Goal: Check status: Check status

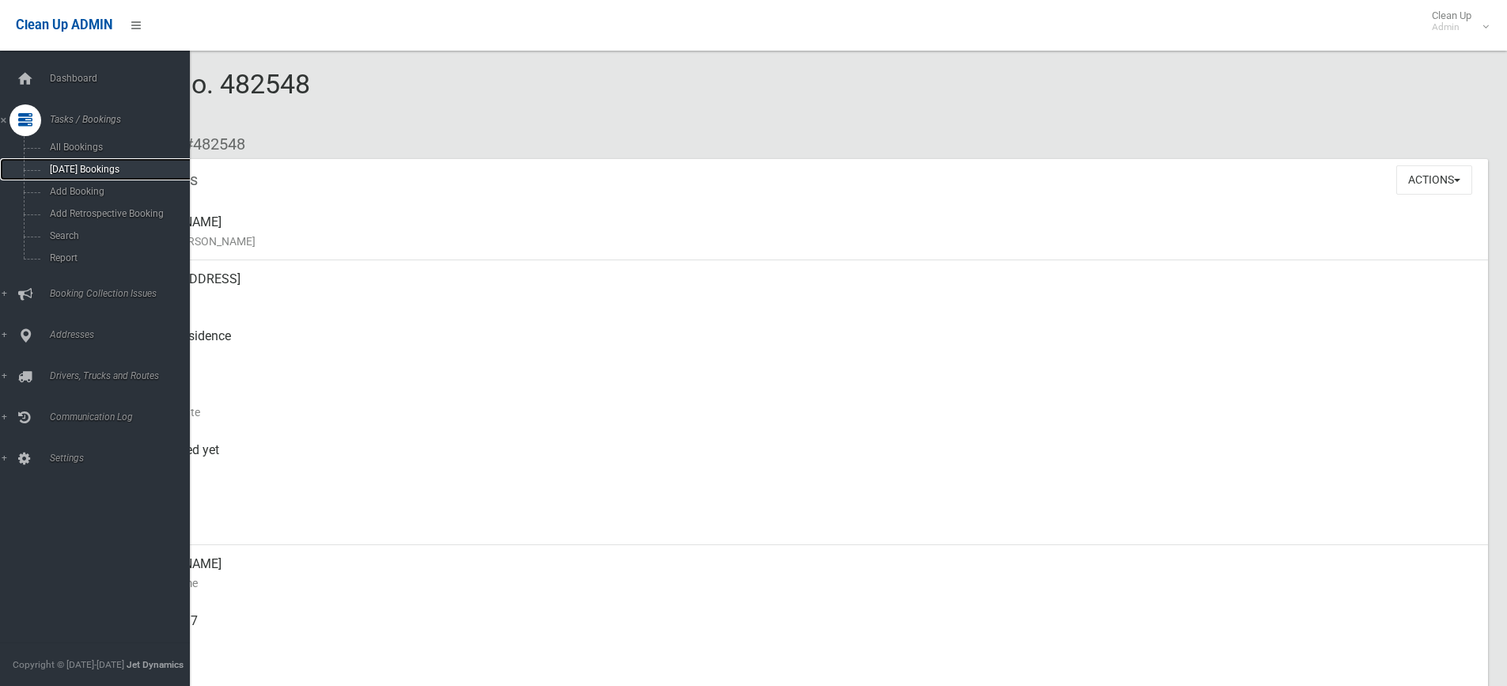
click at [103, 167] on span "[DATE] Bookings" at bounding box center [116, 169] width 143 height 11
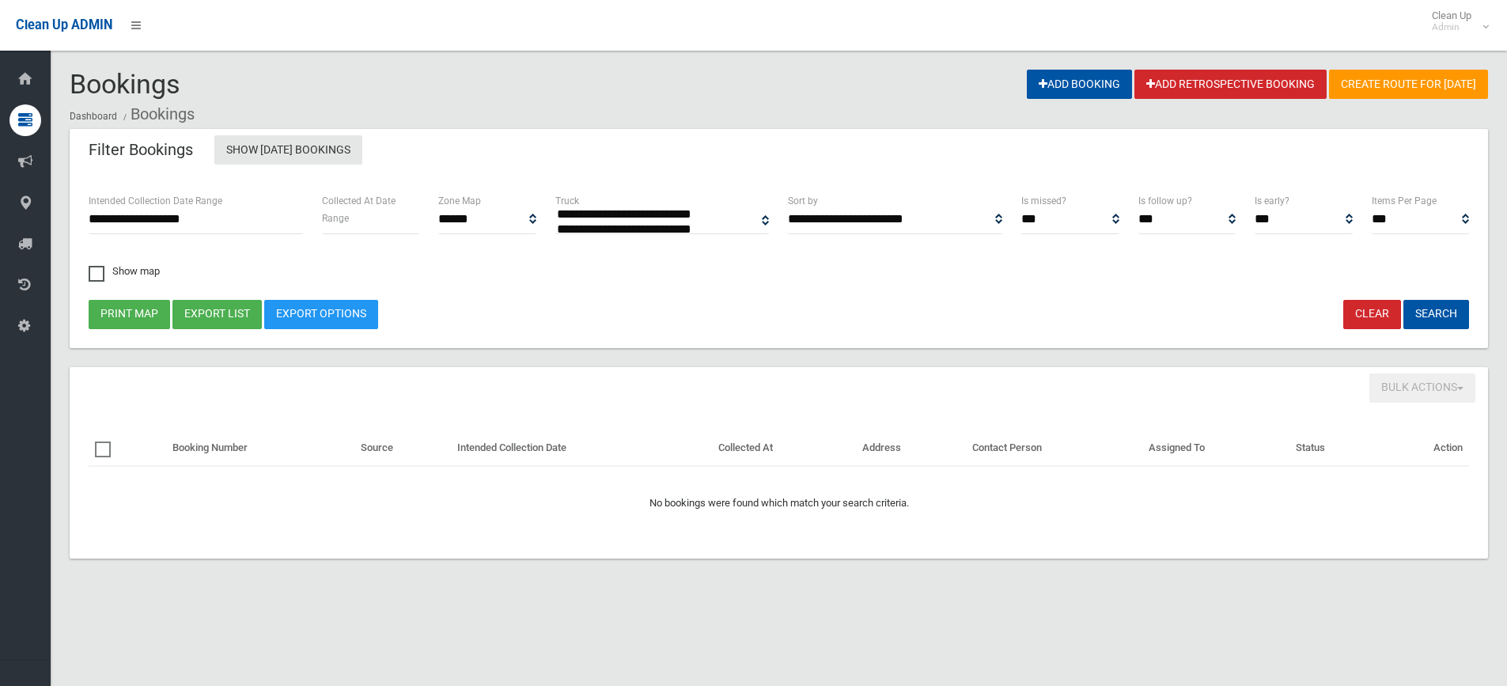
select select
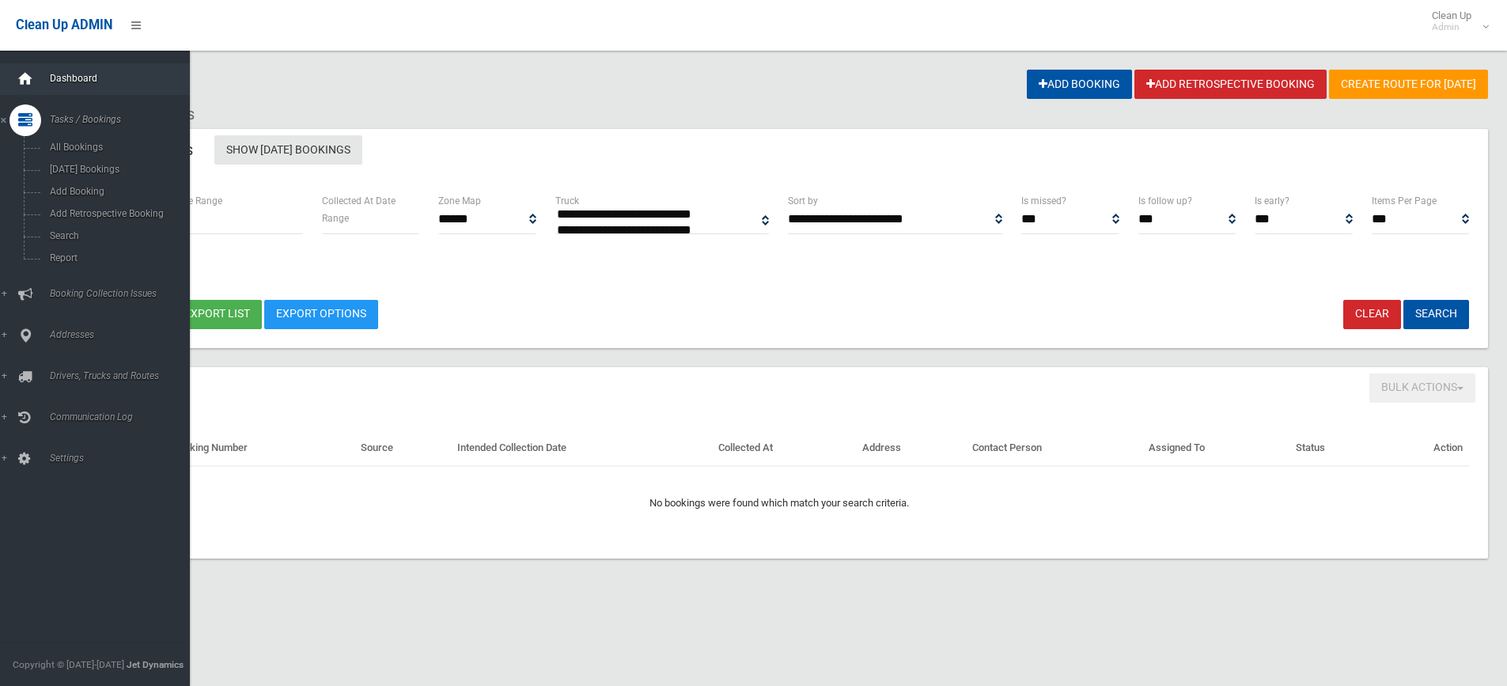
click at [29, 79] on icon at bounding box center [25, 79] width 17 height 32
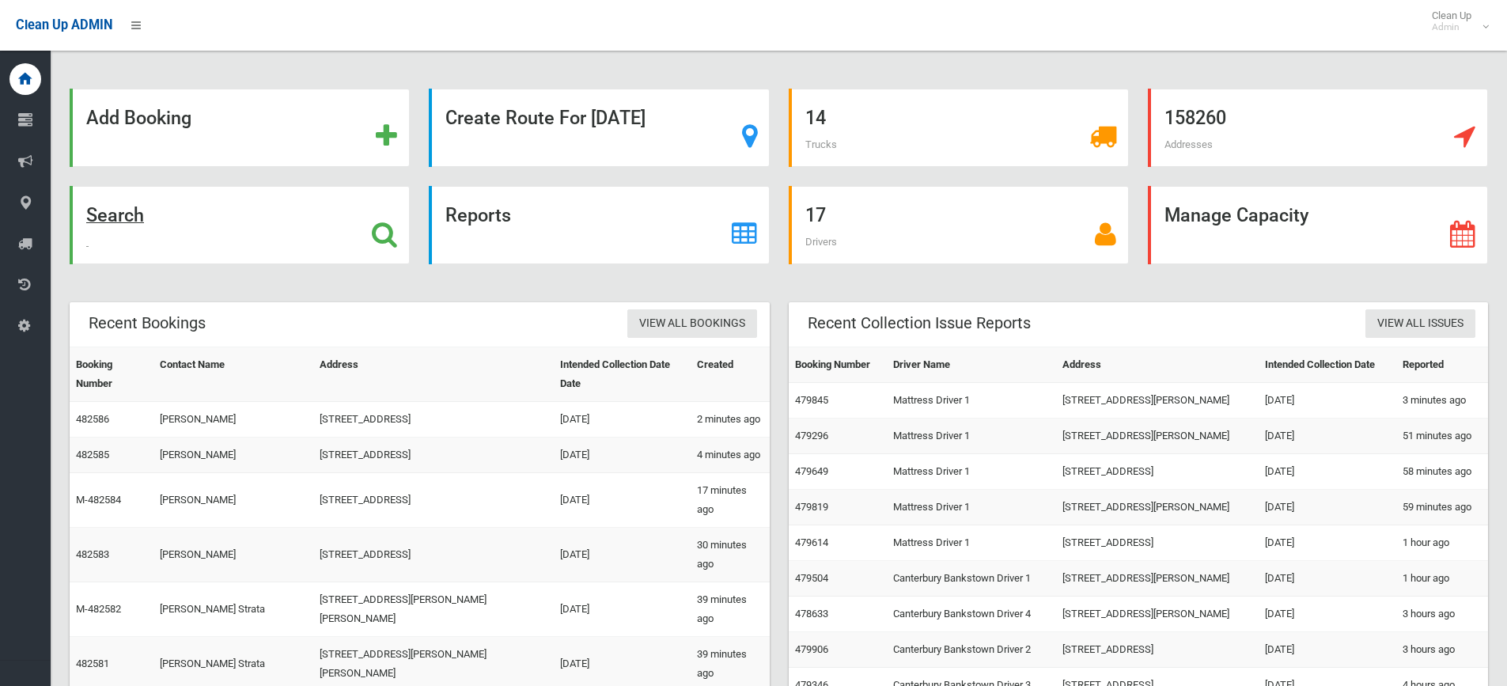
click at [115, 218] on strong "Search" at bounding box center [115, 215] width 58 height 22
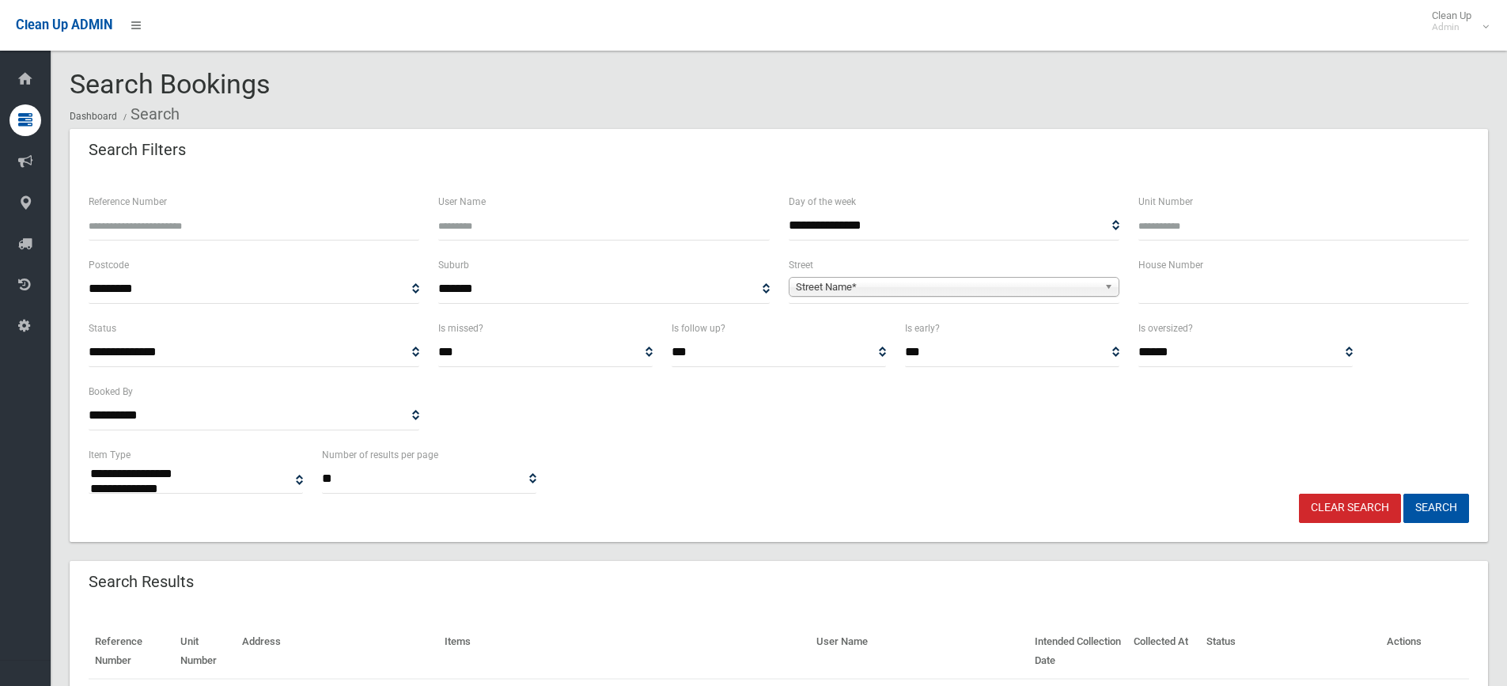
select select
click at [120, 226] on input "Reference Number" at bounding box center [254, 225] width 331 height 29
type input "******"
click at [1403, 494] on button "Search" at bounding box center [1436, 508] width 66 height 29
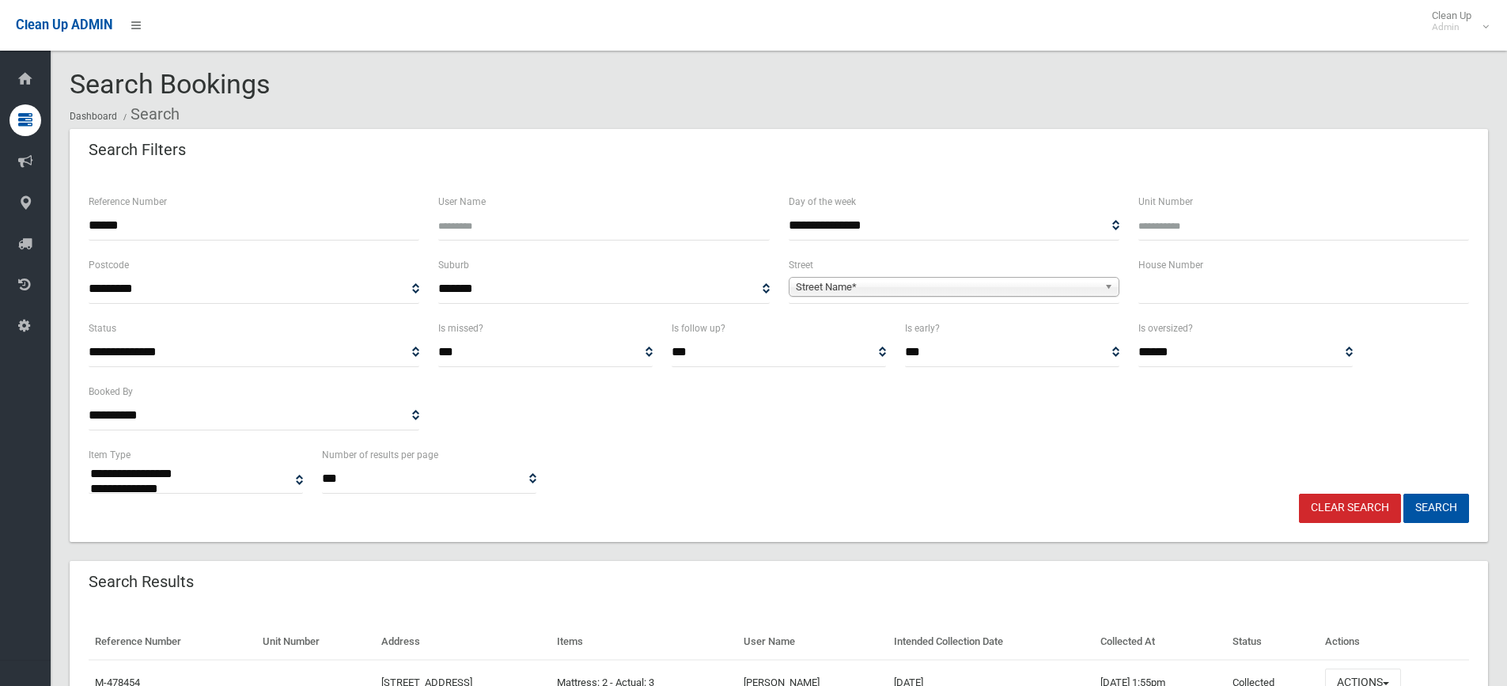
select select
click at [1428, 509] on button "Search" at bounding box center [1436, 508] width 66 height 29
select select
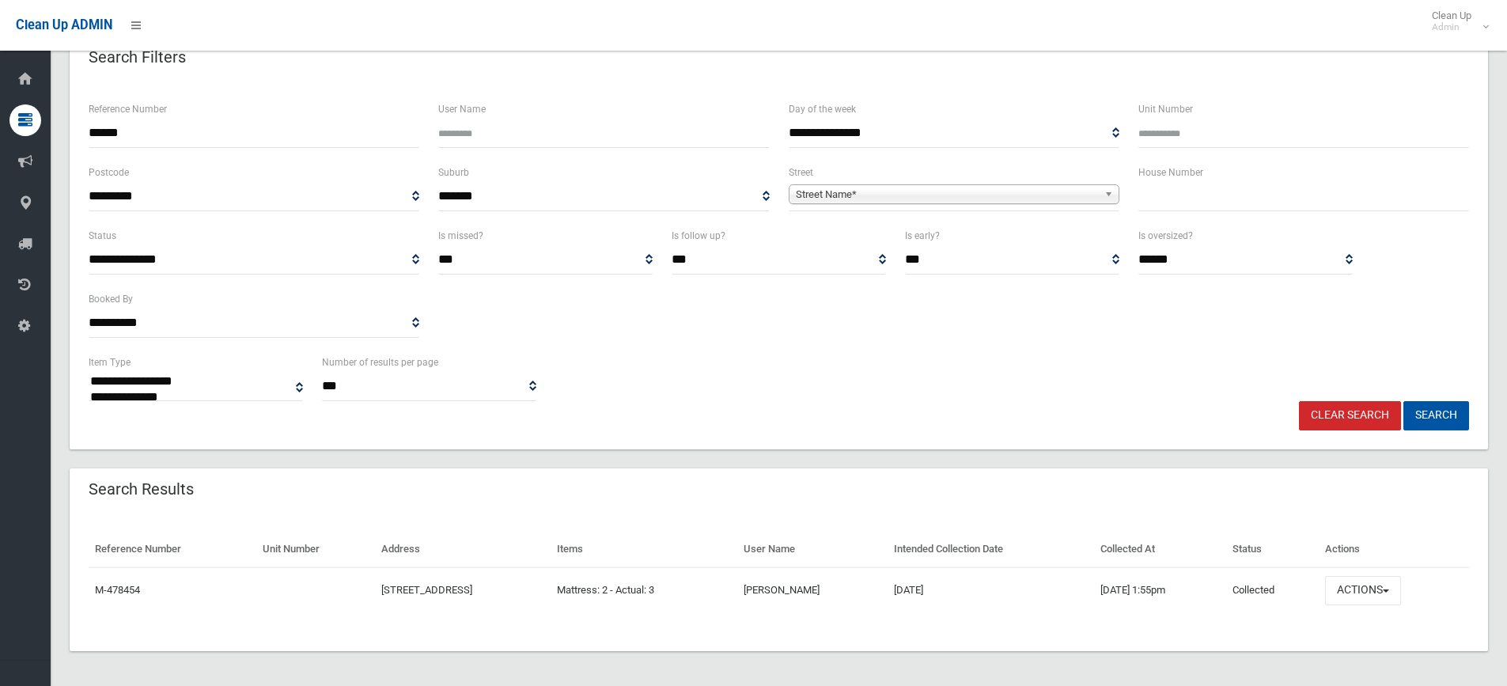
scroll to position [96, 0]
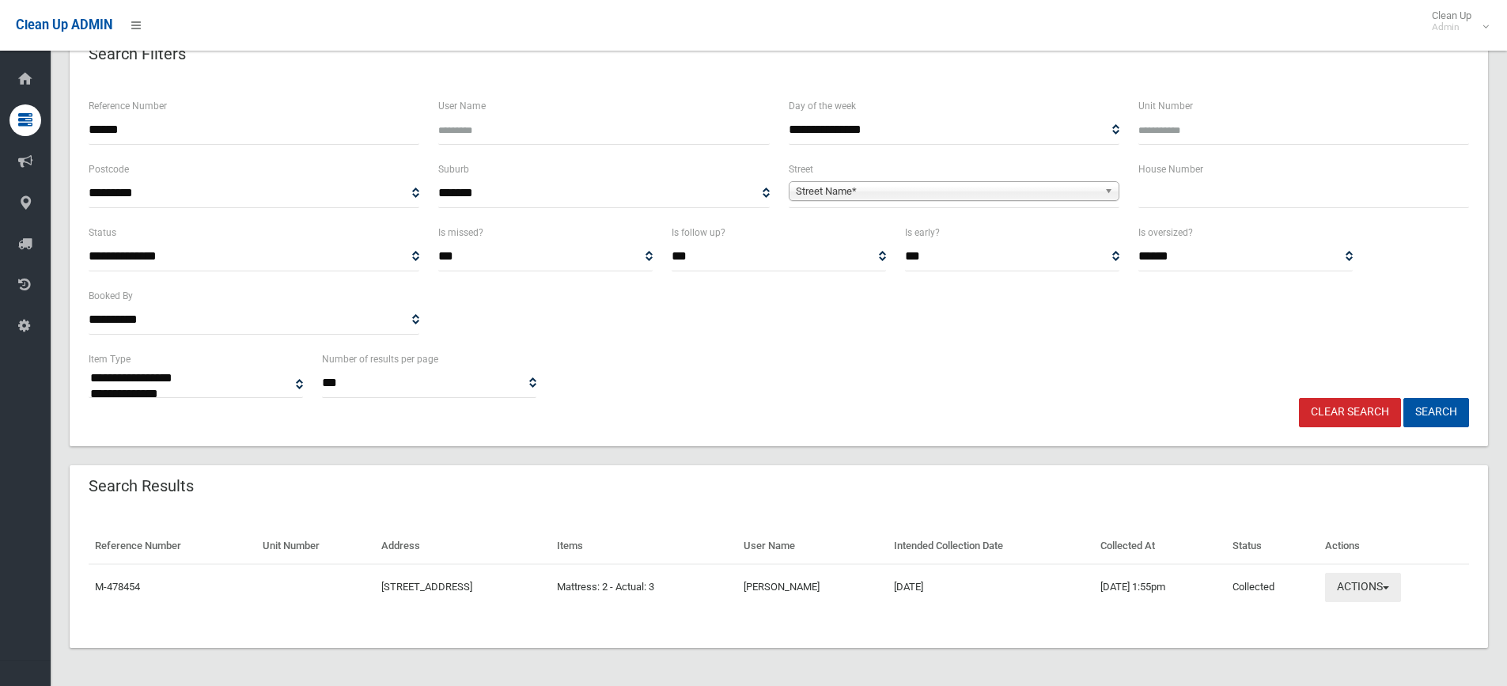
click at [1380, 583] on button "Actions" at bounding box center [1363, 587] width 76 height 29
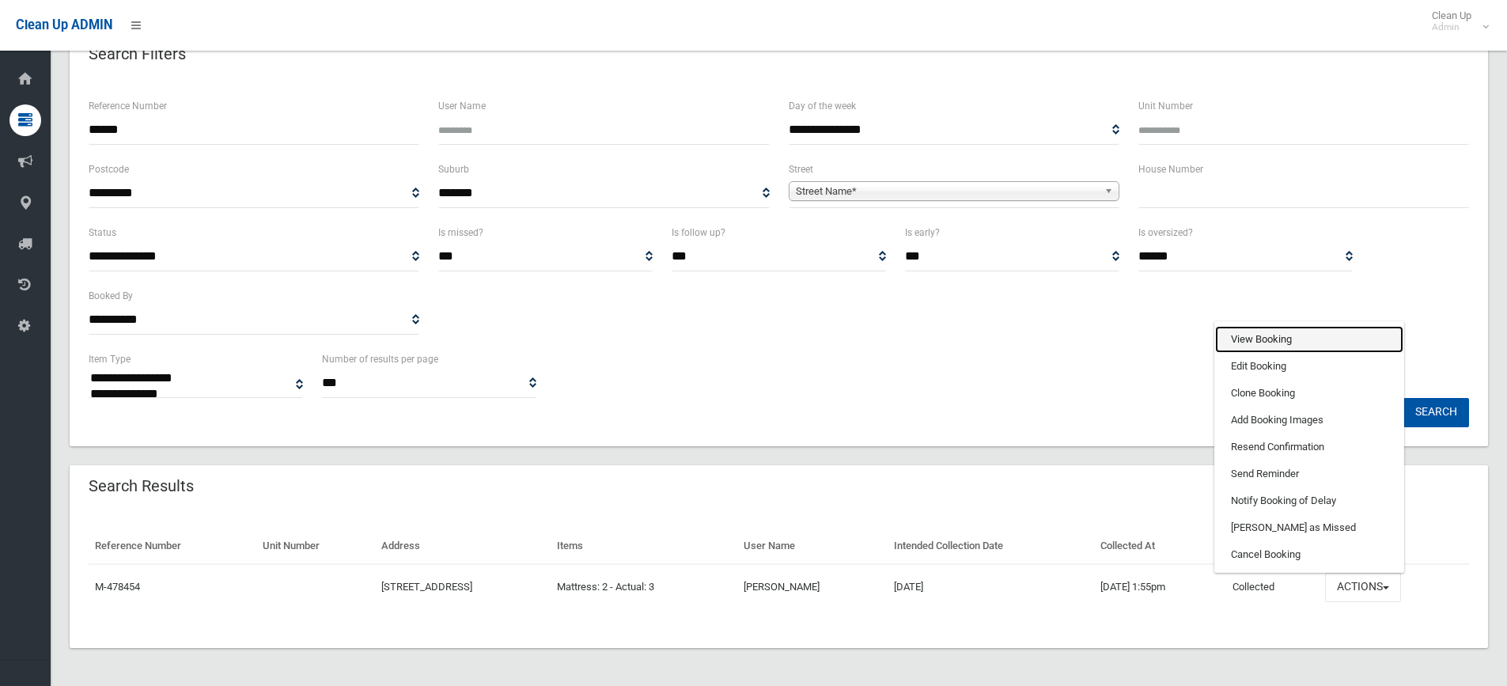
click at [1293, 336] on link "View Booking" at bounding box center [1309, 339] width 188 height 27
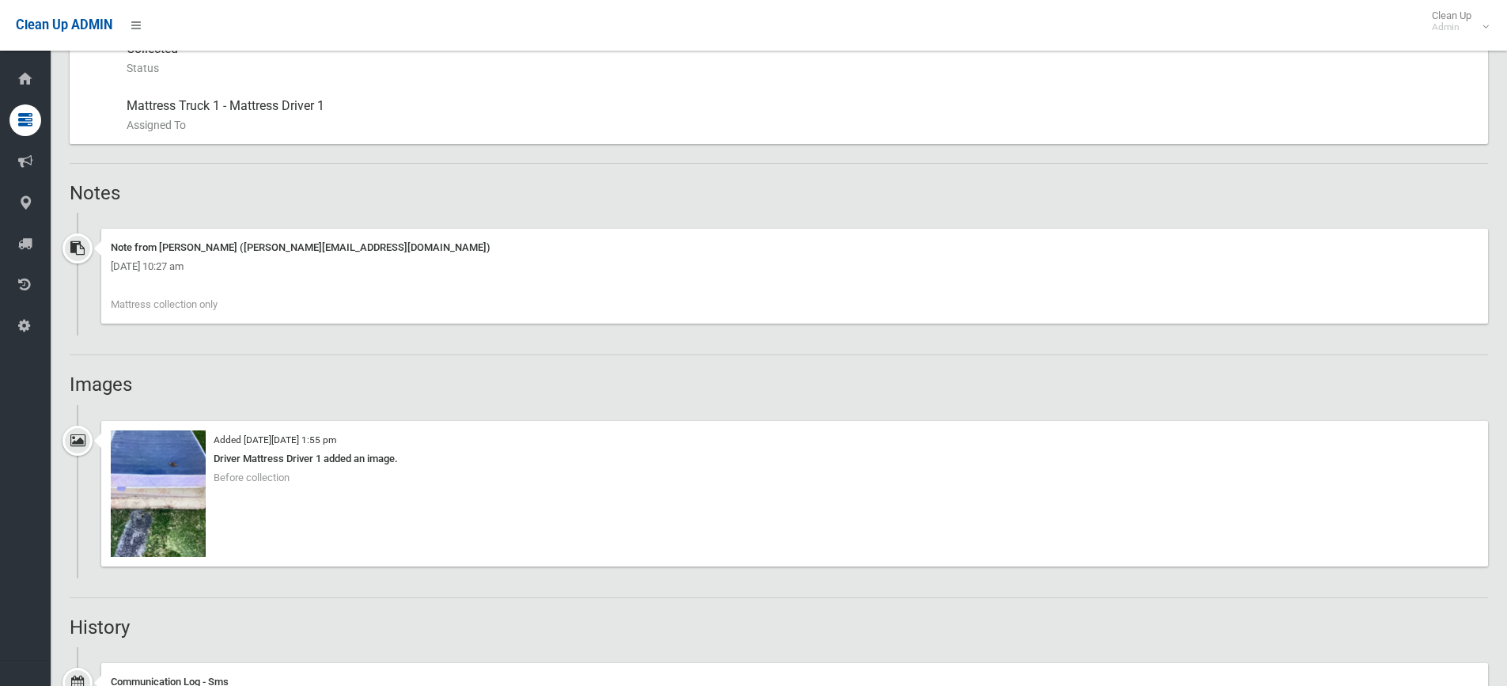
scroll to position [870, 0]
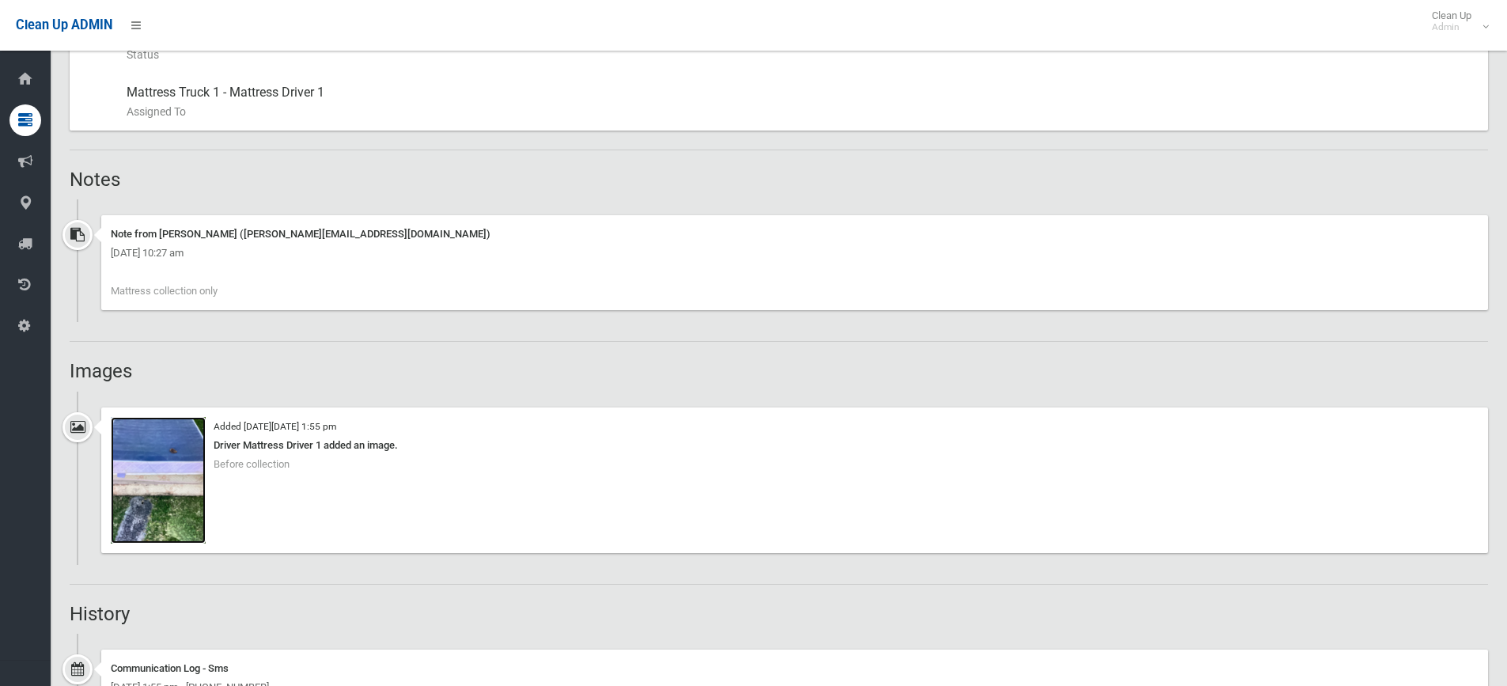
click at [184, 432] on img at bounding box center [158, 480] width 95 height 127
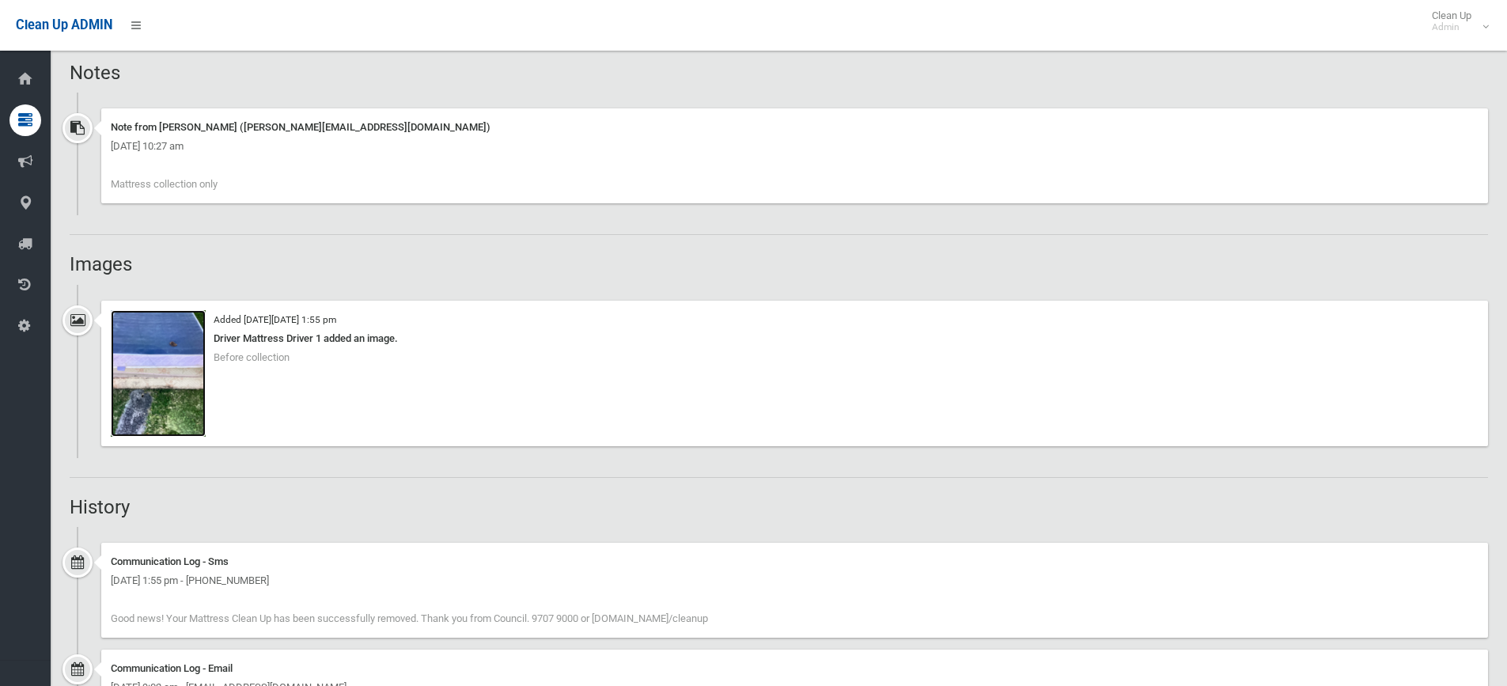
scroll to position [1028, 0]
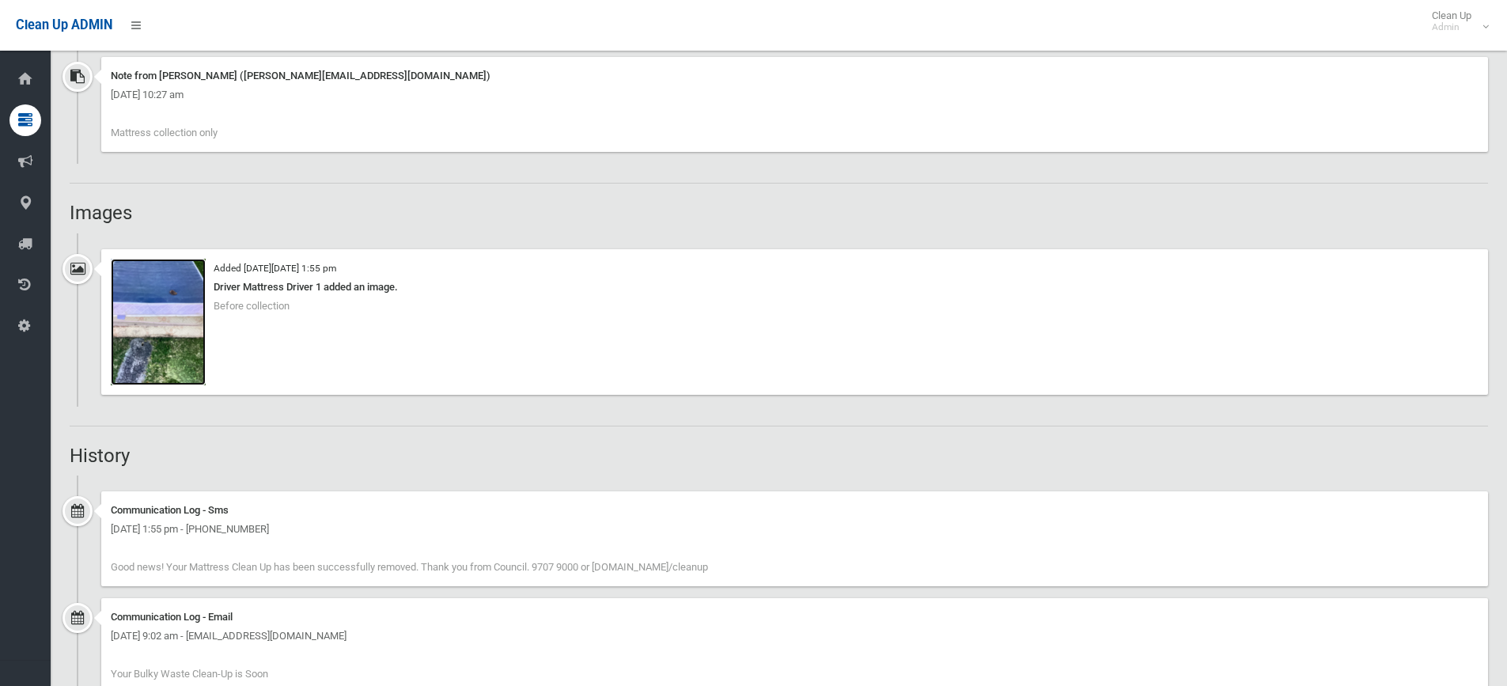
click at [191, 327] on img at bounding box center [158, 322] width 95 height 127
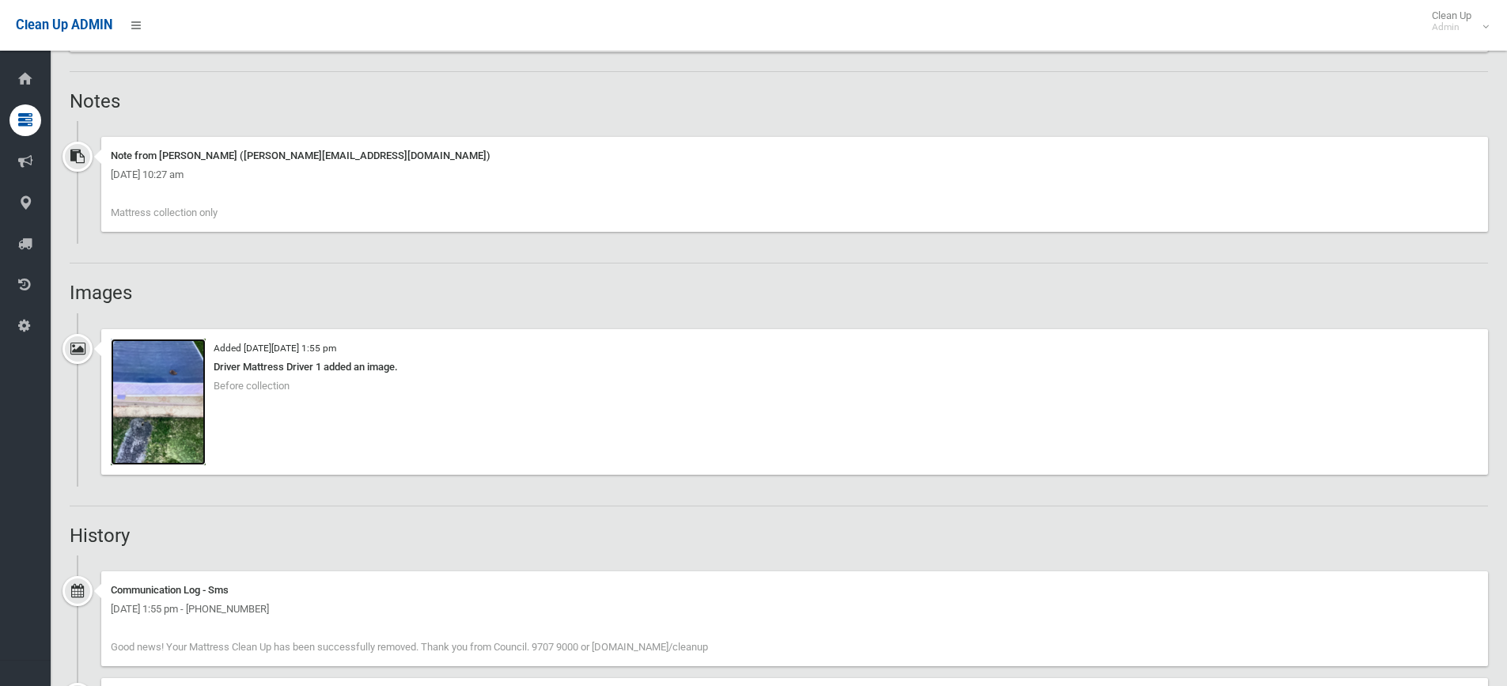
scroll to position [949, 0]
click at [202, 345] on img at bounding box center [158, 401] width 95 height 127
click at [201, 346] on img at bounding box center [158, 401] width 95 height 127
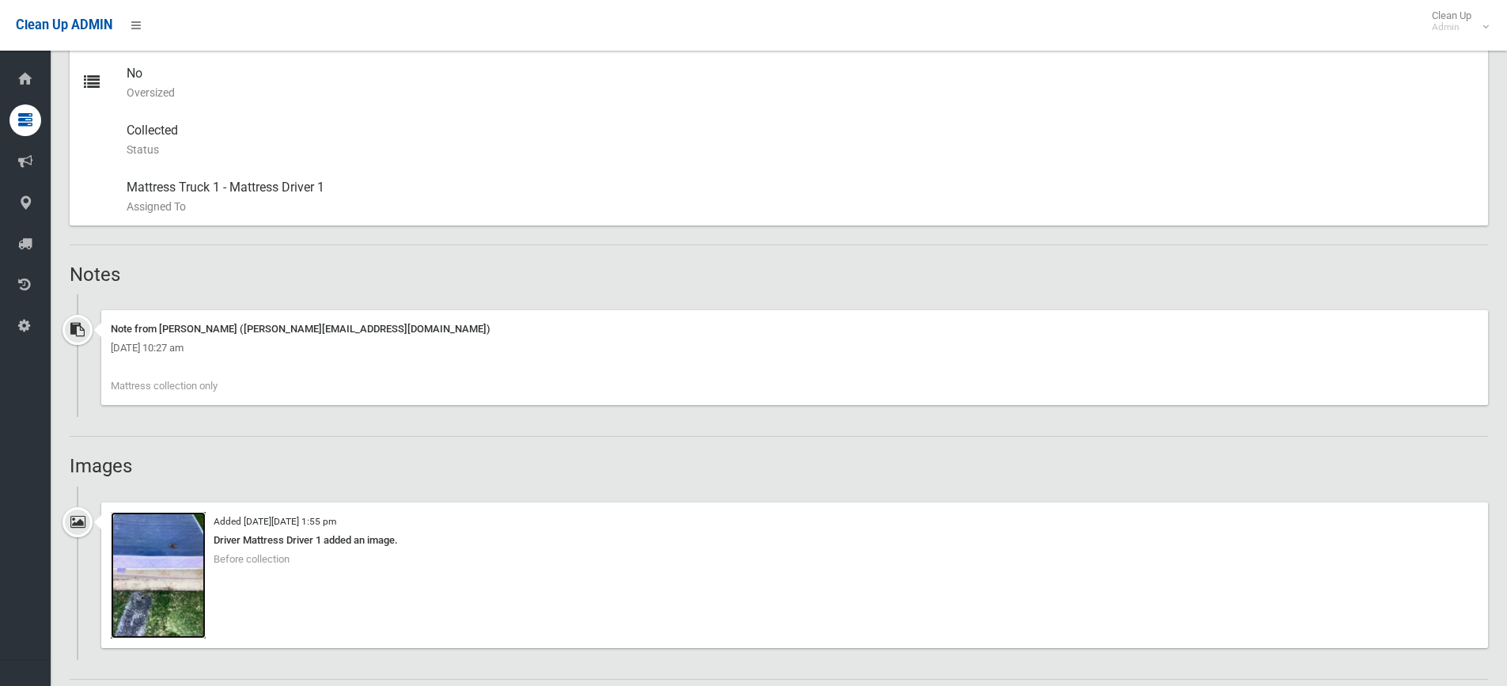
scroll to position [712, 0]
